Goal: Information Seeking & Learning: Learn about a topic

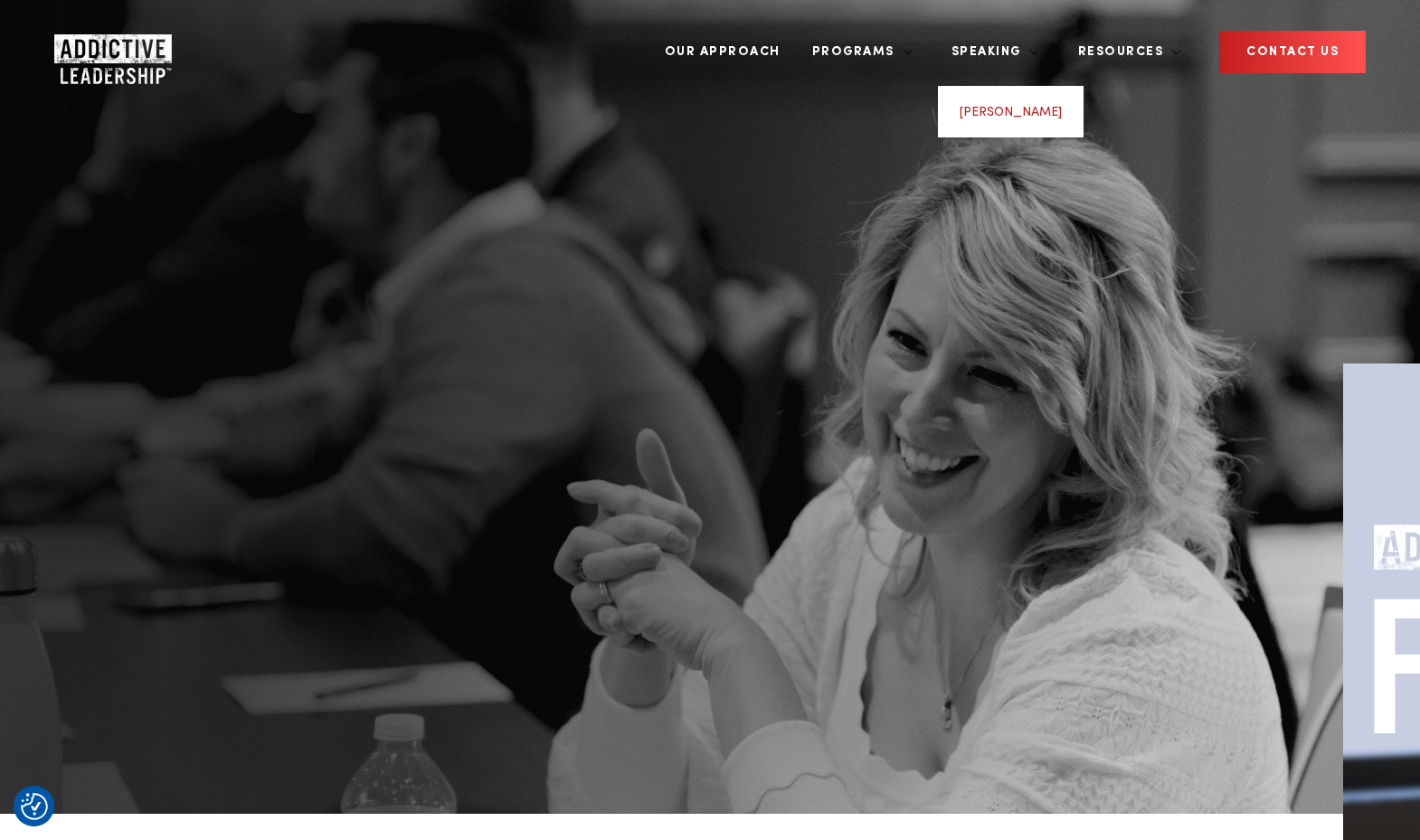
click at [1043, 106] on link "[PERSON_NAME]" at bounding box center [1010, 112] width 102 height 13
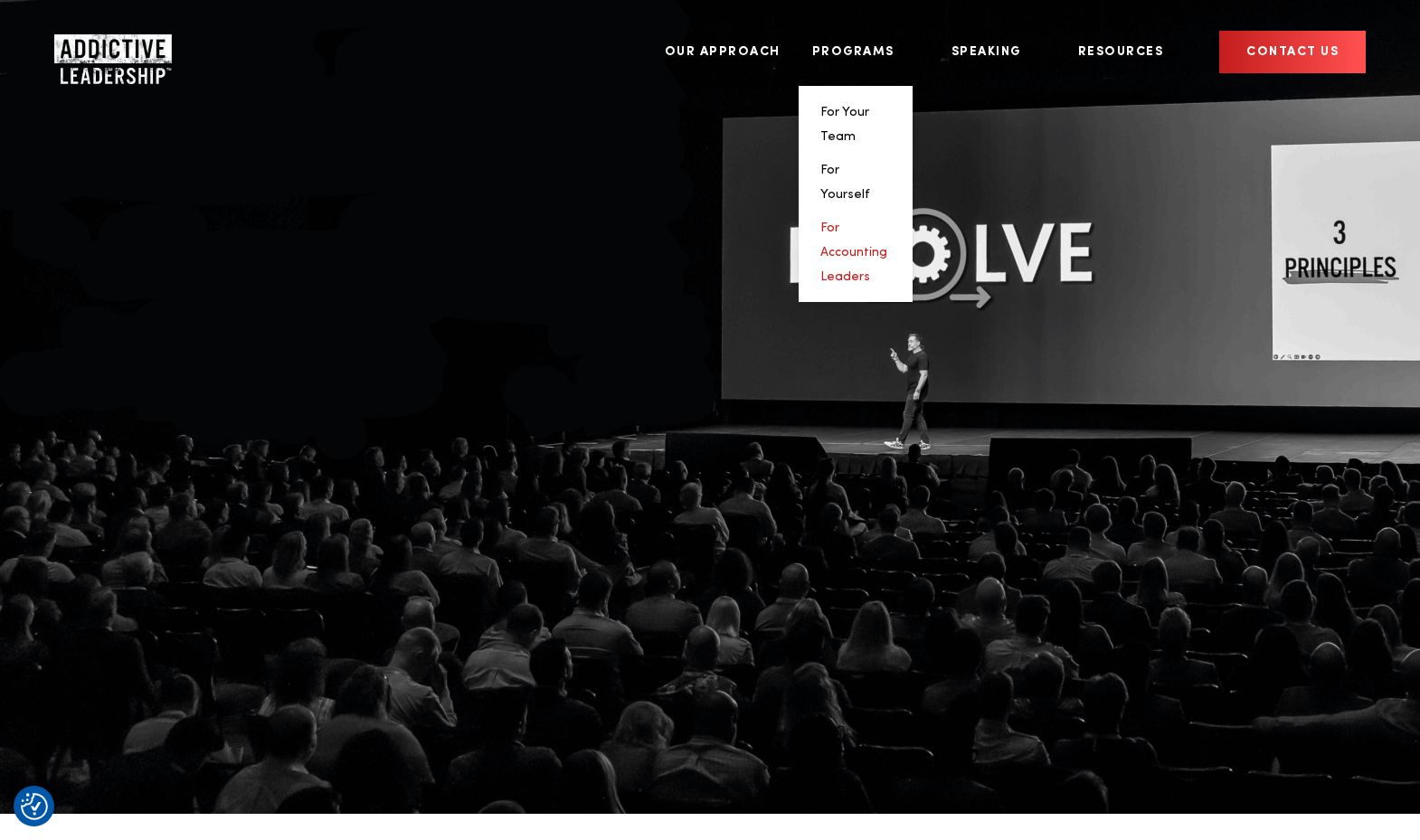
click at [887, 221] on link "For Accounting Leaders" at bounding box center [854, 252] width 67 height 62
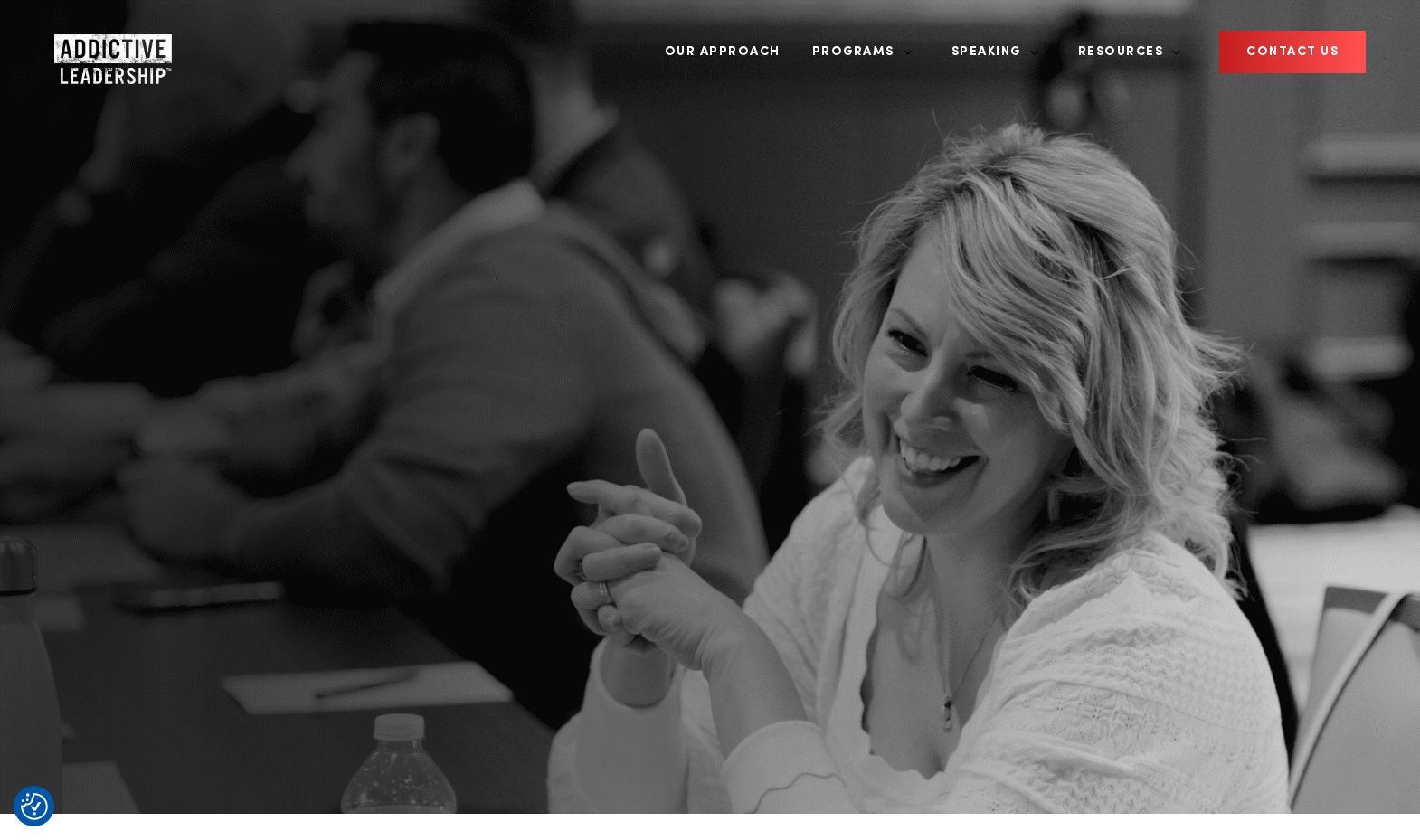
drag, startPoint x: 397, startPoint y: 223, endPoint x: 509, endPoint y: 220, distance: 112.0
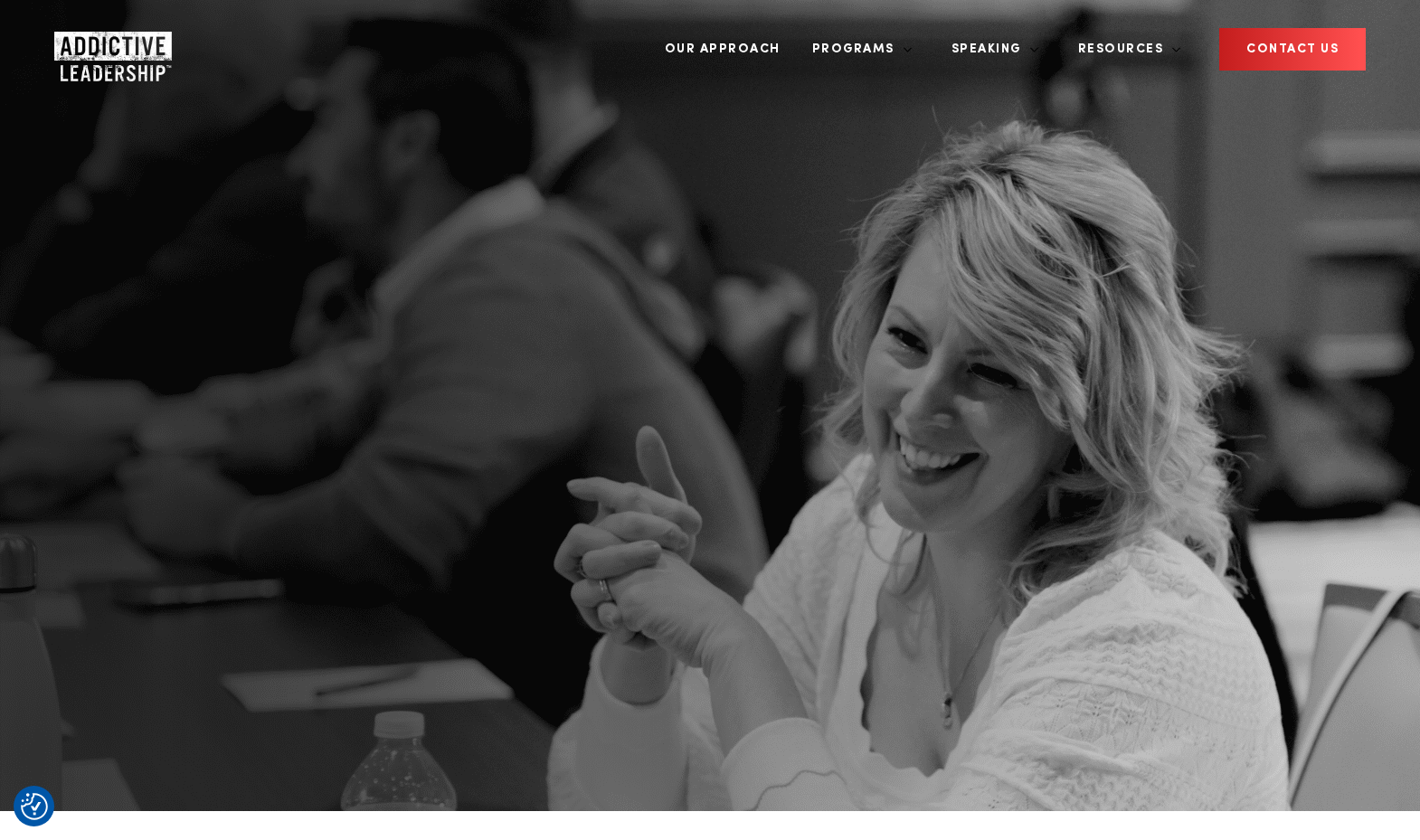
scroll to position [4, 0]
drag, startPoint x: 391, startPoint y: 228, endPoint x: 474, endPoint y: 232, distance: 83.1
drag, startPoint x: 462, startPoint y: 228, endPoint x: 391, endPoint y: 231, distance: 71.1
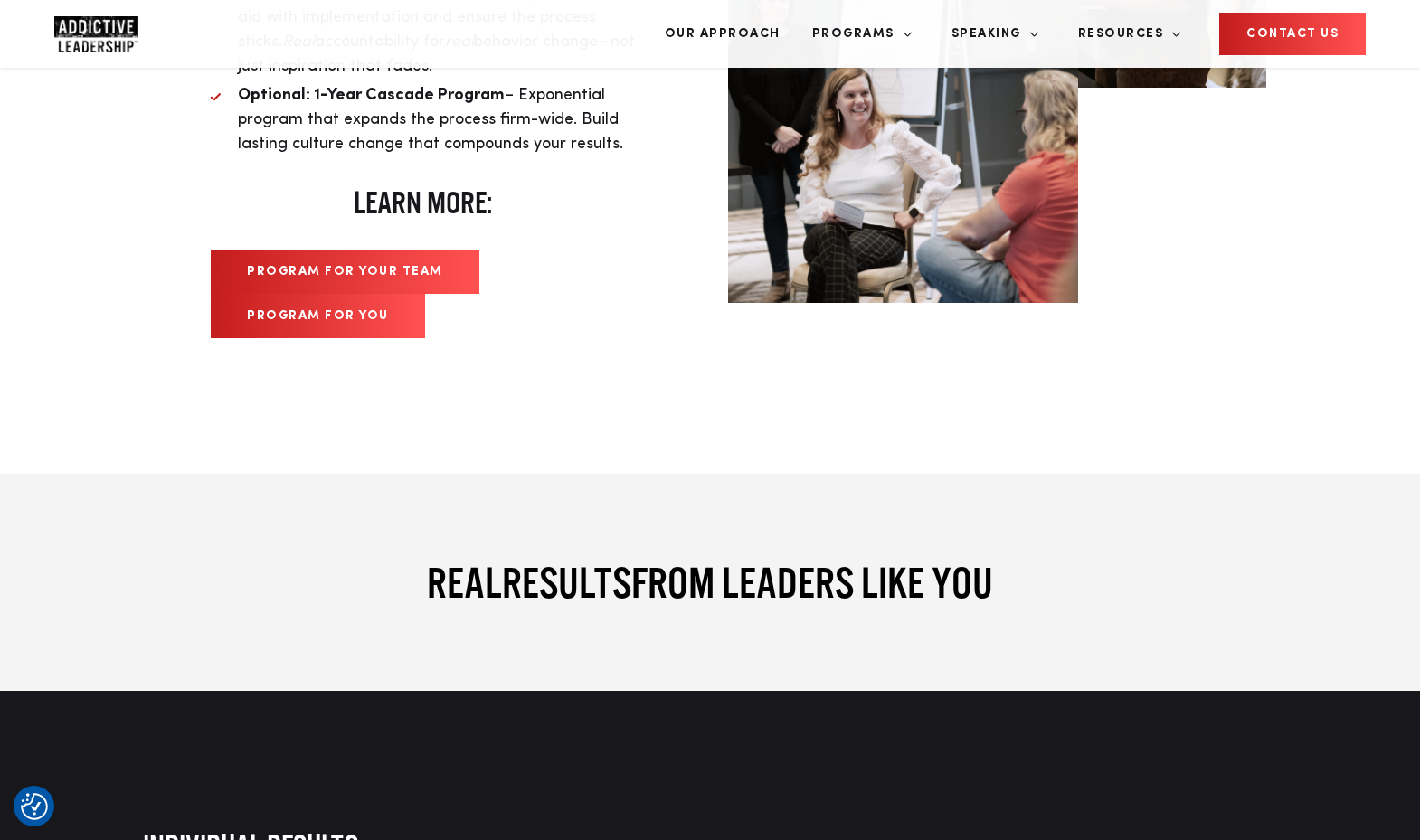
scroll to position [5949, 0]
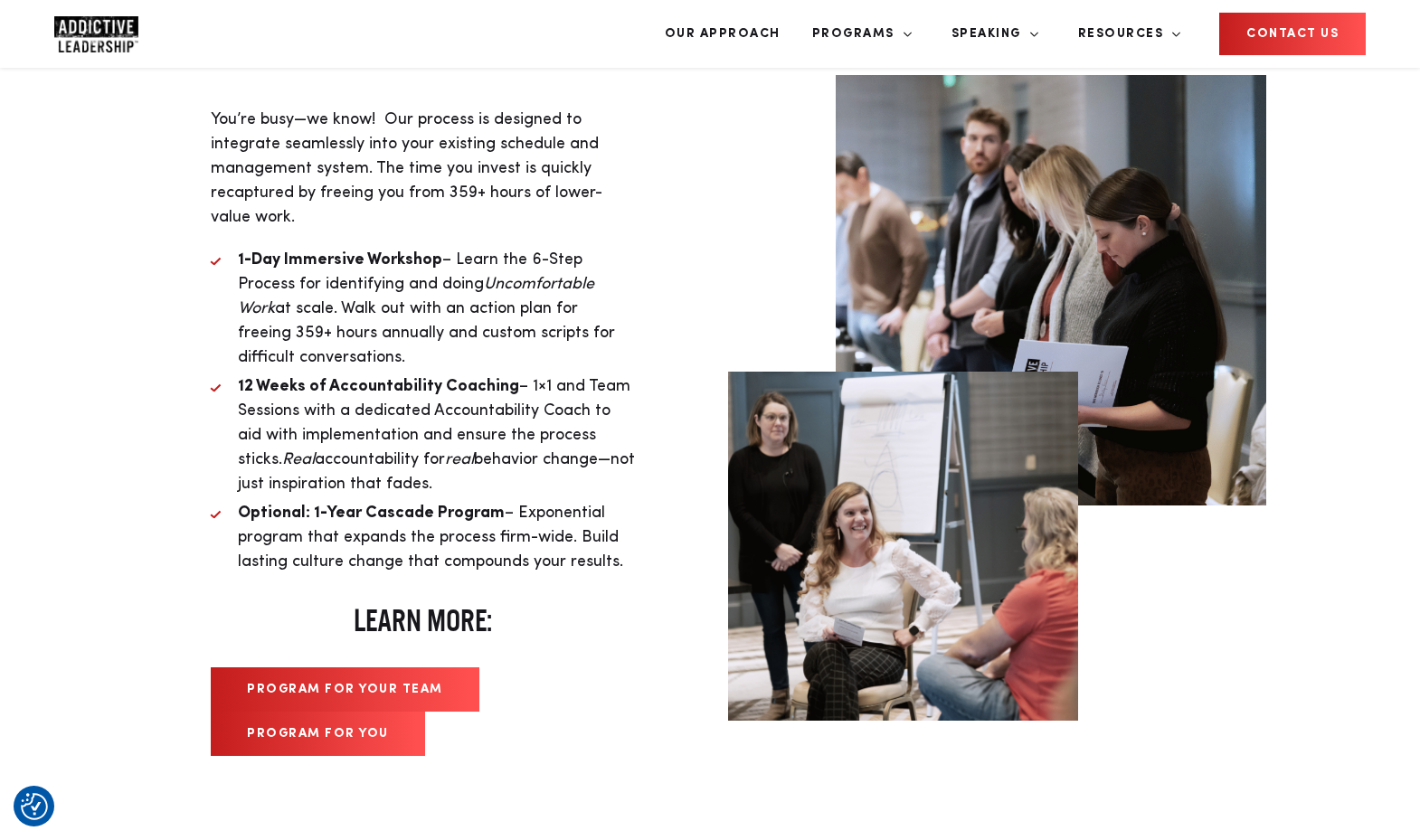
scroll to position [5973, 0]
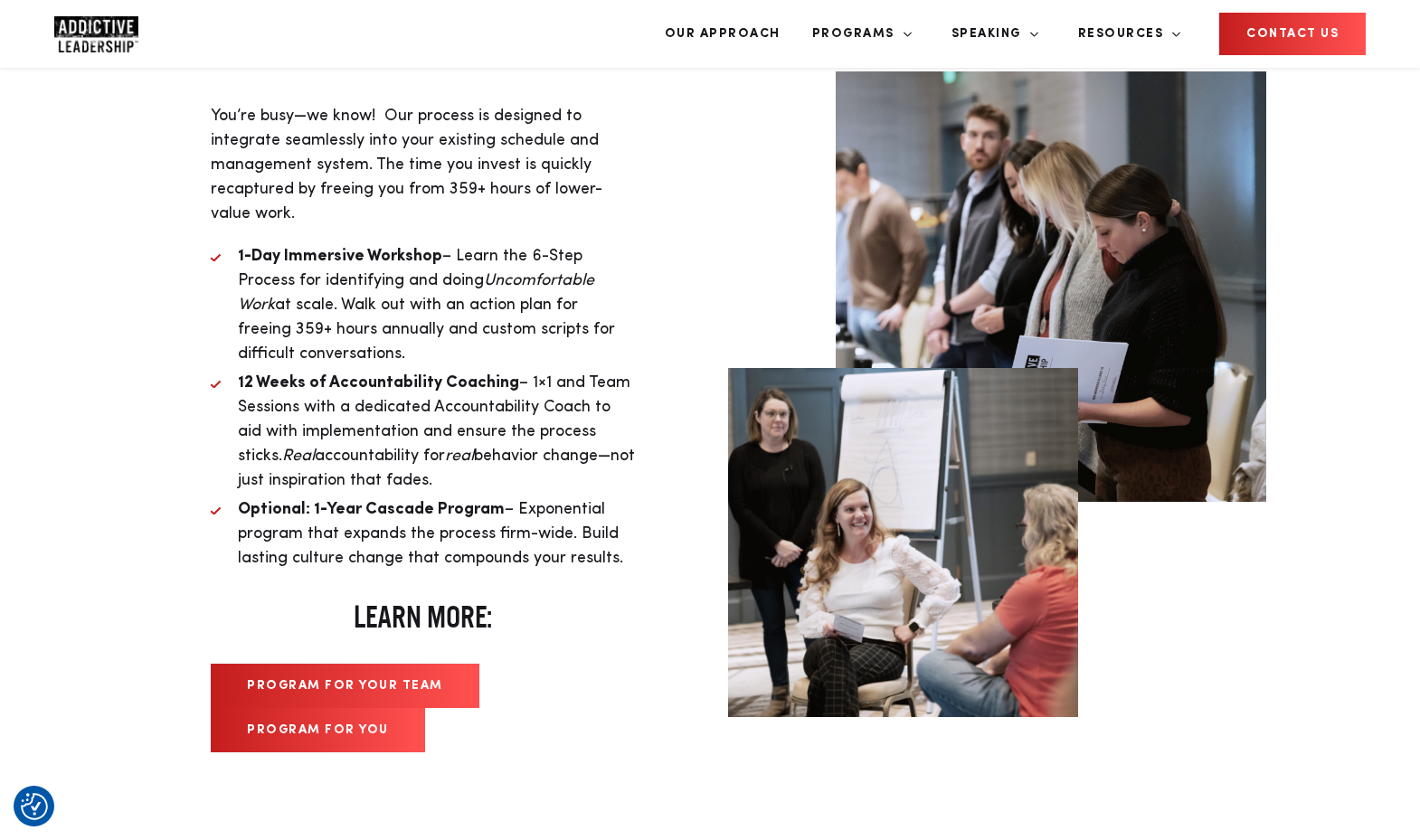
drag, startPoint x: 729, startPoint y: 540, endPoint x: 863, endPoint y: 533, distance: 134.2
click at [1041, 87] on link "[PERSON_NAME]" at bounding box center [1010, 93] width 102 height 13
